Goal: Task Accomplishment & Management: Manage account settings

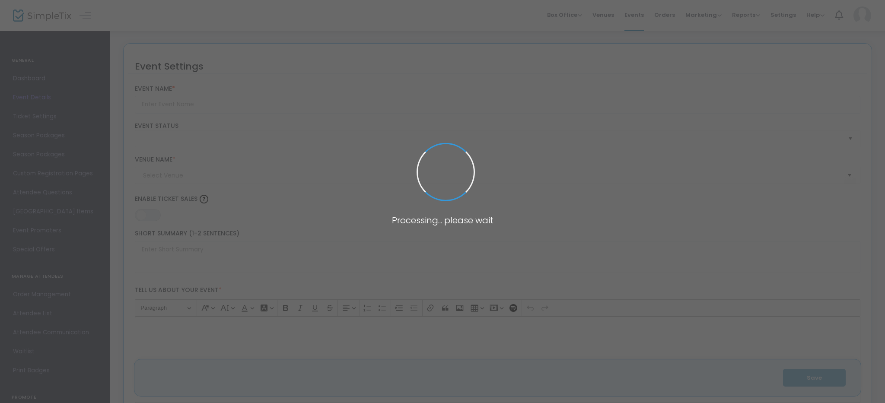
type input "GENERAL ADMISSION Entry ~ 2024"
type textarea "A General Admission Entry reservation grants access to the pools 10am until 5pm…"
type input "Buy Tickets"
type input "[PERSON_NAME] [GEOGRAPHIC_DATA]"
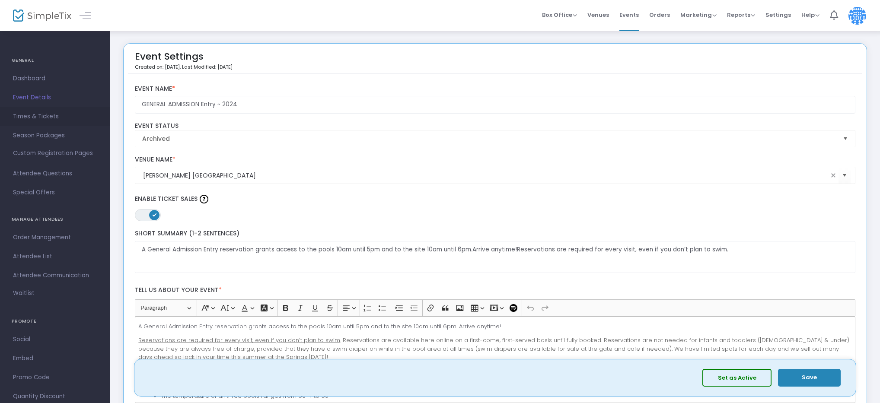
click at [45, 117] on span "Times & Tickets" at bounding box center [55, 116] width 84 height 11
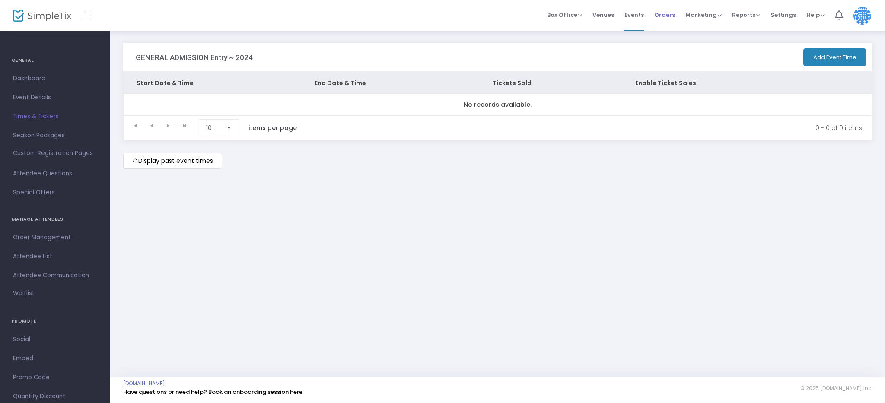
click at [665, 16] on span "Orders" at bounding box center [664, 15] width 21 height 22
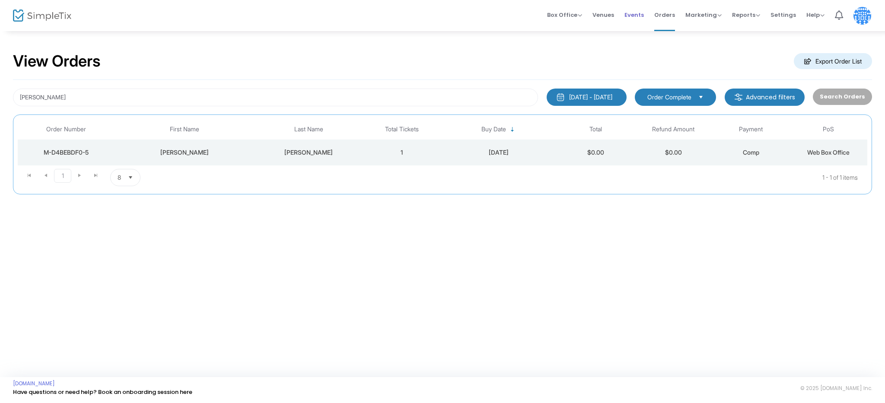
click at [636, 16] on span "Events" at bounding box center [633, 15] width 19 height 22
